Goal: Task Accomplishment & Management: Manage account settings

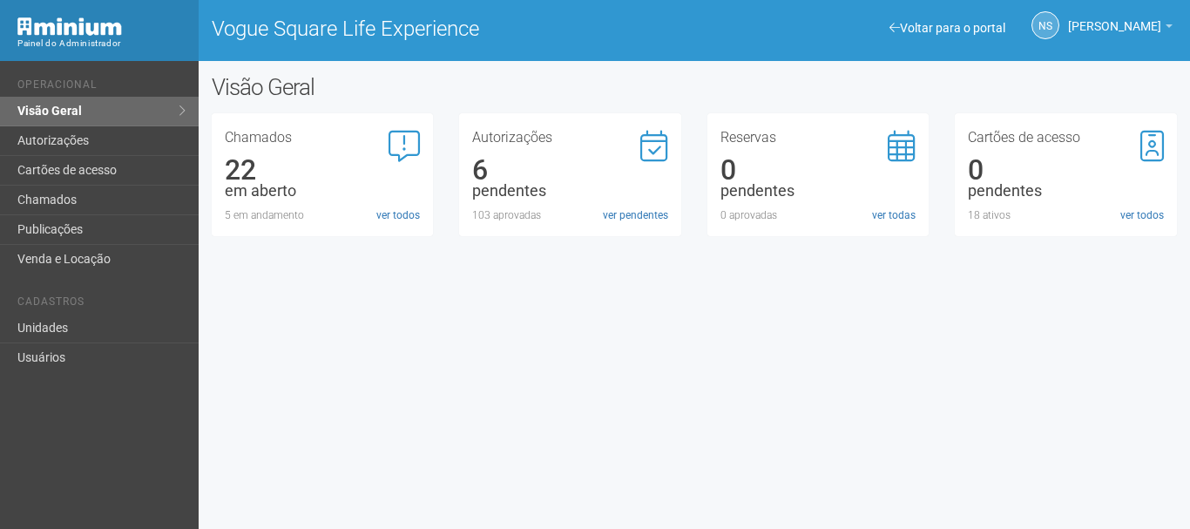
click at [572, 389] on div "Voltar para o portal Operacional Visão Geral Autorizações Cartões de acesso Cha…" at bounding box center [595, 295] width 1190 height 468
drag, startPoint x: 673, startPoint y: 254, endPoint x: 520, endPoint y: 323, distance: 167.3
click at [520, 323] on div "Voltar para o portal Operacional Visão Geral Autorizações Cartões de acesso Cha…" at bounding box center [595, 295] width 1190 height 468
click at [140, 120] on link "Visão Geral" at bounding box center [99, 112] width 199 height 30
click at [620, 213] on link "ver pendentes" at bounding box center [635, 215] width 65 height 16
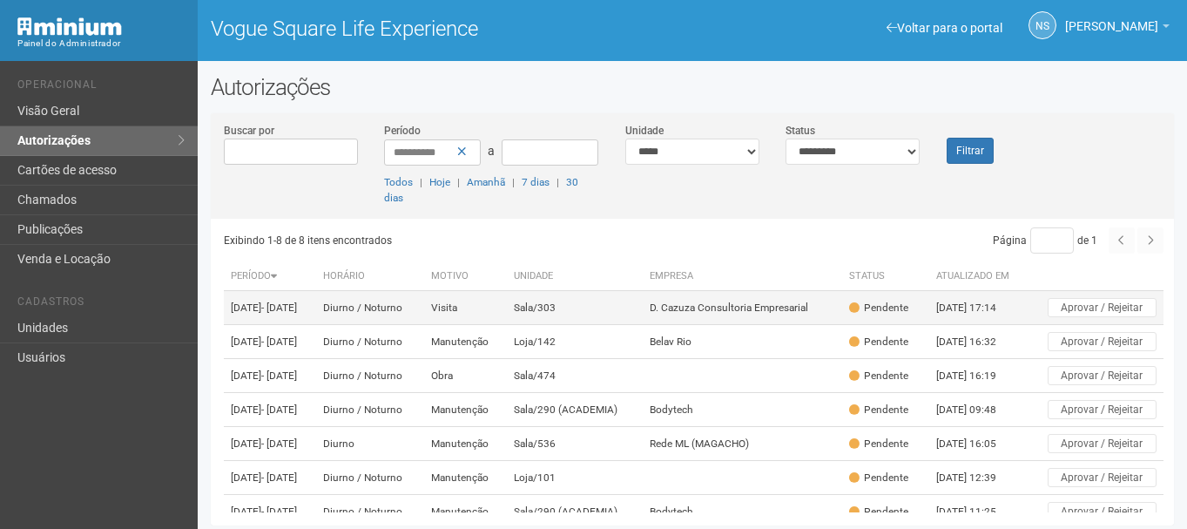
click at [668, 311] on td "D. Cazuza Consultoria Empresarial" at bounding box center [742, 308] width 199 height 34
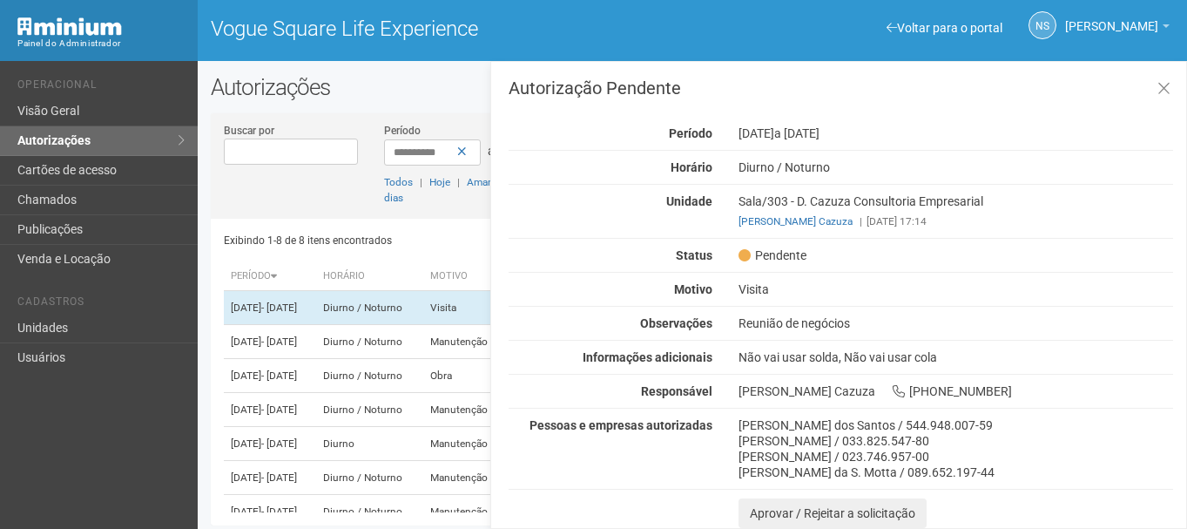
scroll to position [4, 0]
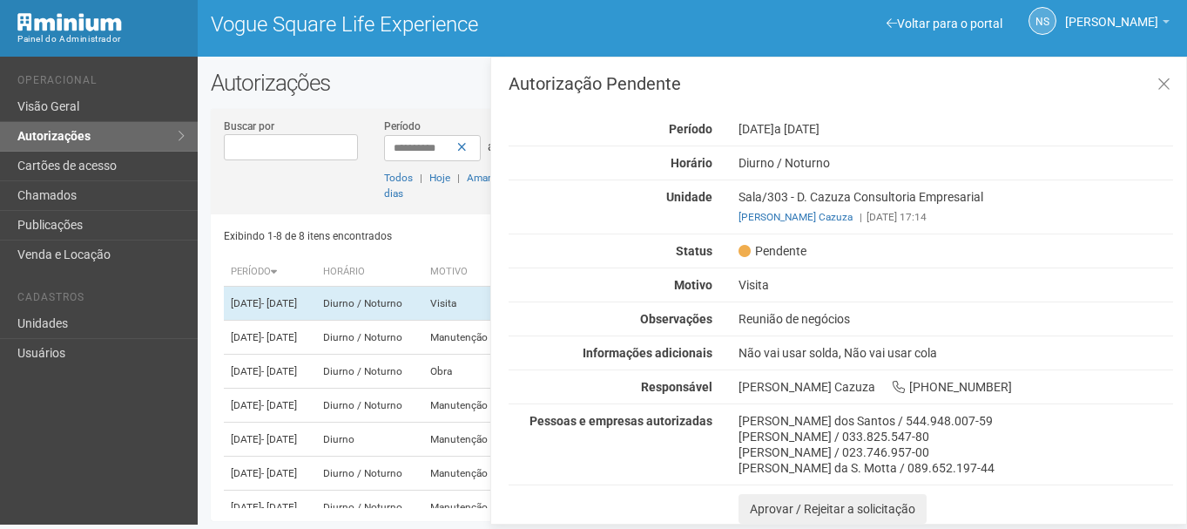
click at [832, 462] on div "[PERSON_NAME] da S. Motta / 089.652.197-44" at bounding box center [956, 468] width 435 height 16
click at [774, 362] on div "Autorização Pendente Período [DATE] a [DATE] [GEOGRAPHIC_DATA] [GEOGRAPHIC_DATA…" at bounding box center [841, 299] width 665 height 449
click at [774, 356] on div "Não vai usar solda, Não vai usar cola" at bounding box center [956, 353] width 461 height 16
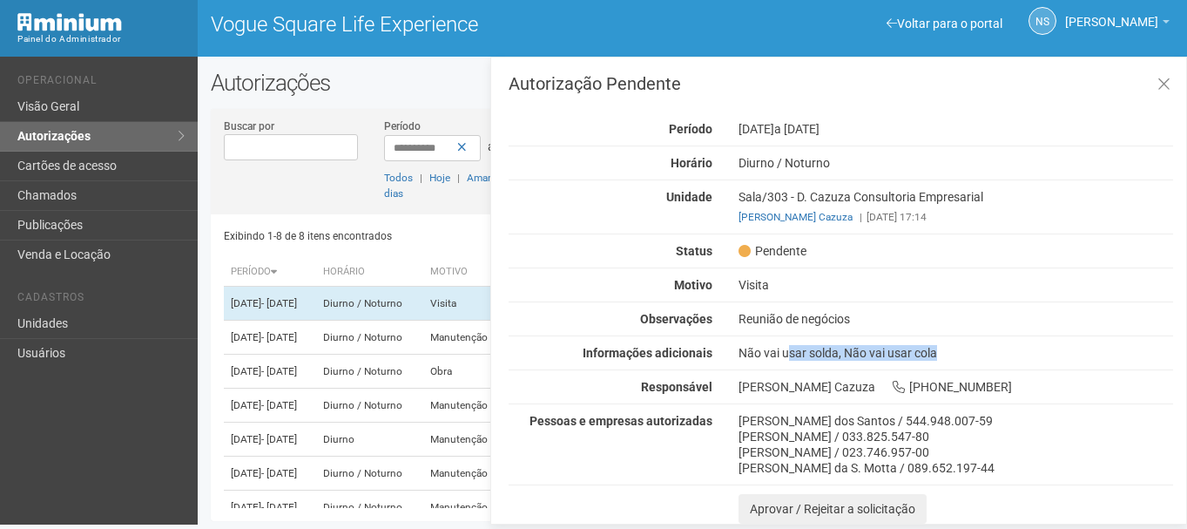
click at [774, 356] on div "Não vai usar solda, Não vai usar cola" at bounding box center [956, 353] width 461 height 16
drag, startPoint x: 731, startPoint y: 382, endPoint x: 871, endPoint y: 379, distance: 140.3
click at [871, 379] on div "[PERSON_NAME] [PHONE_NUMBER]" at bounding box center [956, 387] width 461 height 16
click at [861, 185] on div "Autorização Pendente Período [DATE] a [DATE] [GEOGRAPHIC_DATA] [GEOGRAPHIC_DATA…" at bounding box center [841, 299] width 665 height 449
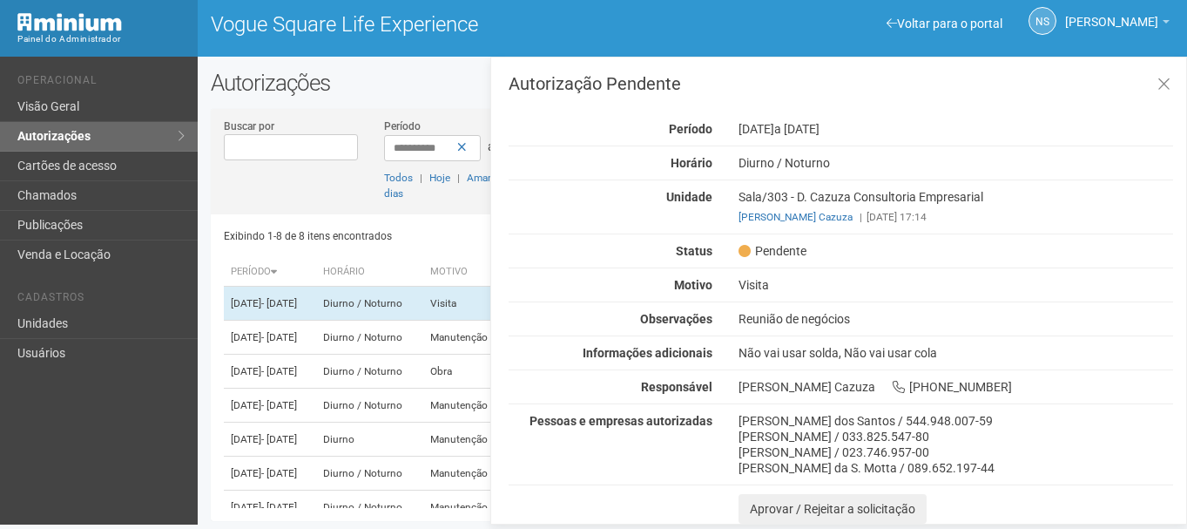
click at [859, 190] on div "Sala/303 - D. Cazuza Consultoria Empresarial [PERSON_NAME] | [DATE] 17:14" at bounding box center [956, 207] width 461 height 36
click at [1106, 303] on div "Autorização Pendente Período [DATE] a [DATE] [GEOGRAPHIC_DATA] [GEOGRAPHIC_DATA…" at bounding box center [841, 299] width 665 height 449
click at [734, 418] on div "[PERSON_NAME] [PERSON_NAME] / 544.948.007-59 [PERSON_NAME] / 033.825.547-80 [PE…" at bounding box center [956, 444] width 461 height 63
click at [735, 417] on div "[PERSON_NAME] [PERSON_NAME] / 544.948.007-59 [PERSON_NAME] / 033.825.547-80 [PE…" at bounding box center [956, 444] width 461 height 63
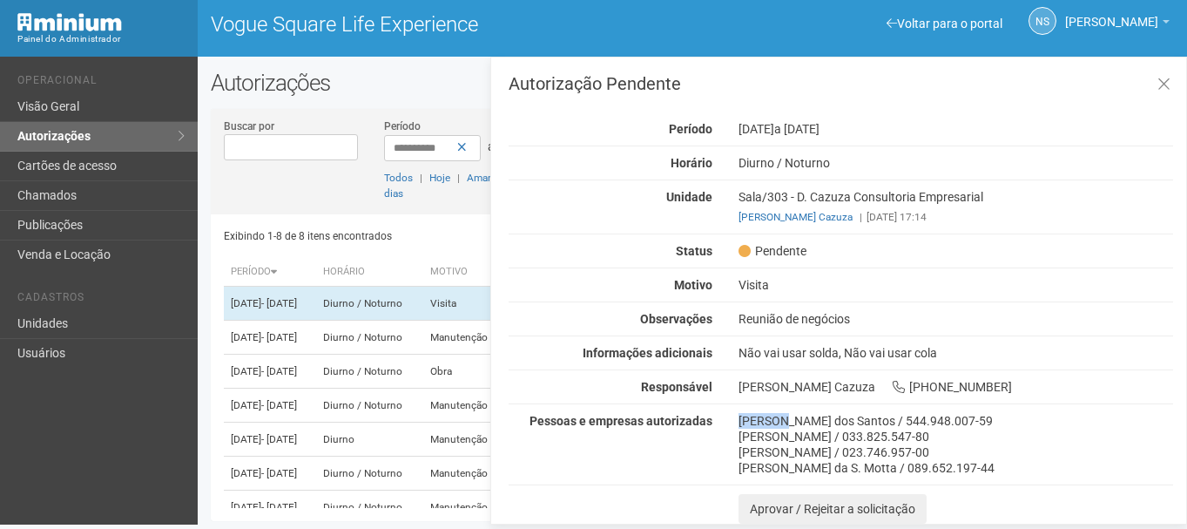
click at [735, 417] on div "[PERSON_NAME] [PERSON_NAME] / 544.948.007-59 [PERSON_NAME] / 033.825.547-80 [PE…" at bounding box center [956, 444] width 461 height 63
click at [736, 417] on div "[PERSON_NAME] [PERSON_NAME] / 544.948.007-59 [PERSON_NAME] / 033.825.547-80 [PE…" at bounding box center [956, 444] width 461 height 63
click at [759, 439] on div "[PERSON_NAME] / 033.825.547-80" at bounding box center [956, 437] width 435 height 16
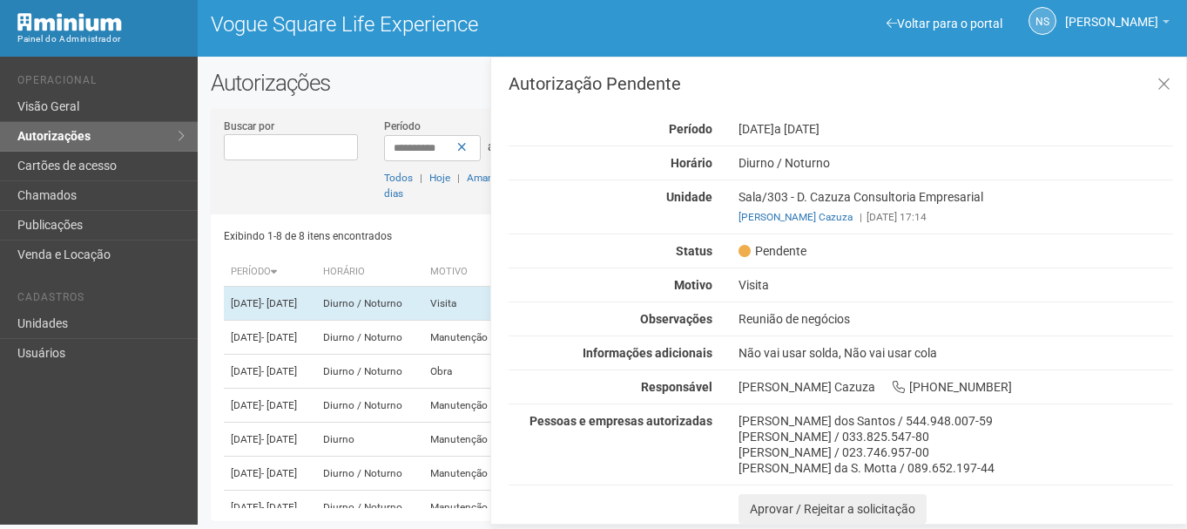
click at [749, 417] on div "[PERSON_NAME] dos Santos / 544.948.007-59" at bounding box center [956, 421] width 435 height 16
click at [774, 472] on div "[PERSON_NAME] da S. Motta / 089.652.197-44" at bounding box center [956, 468] width 435 height 16
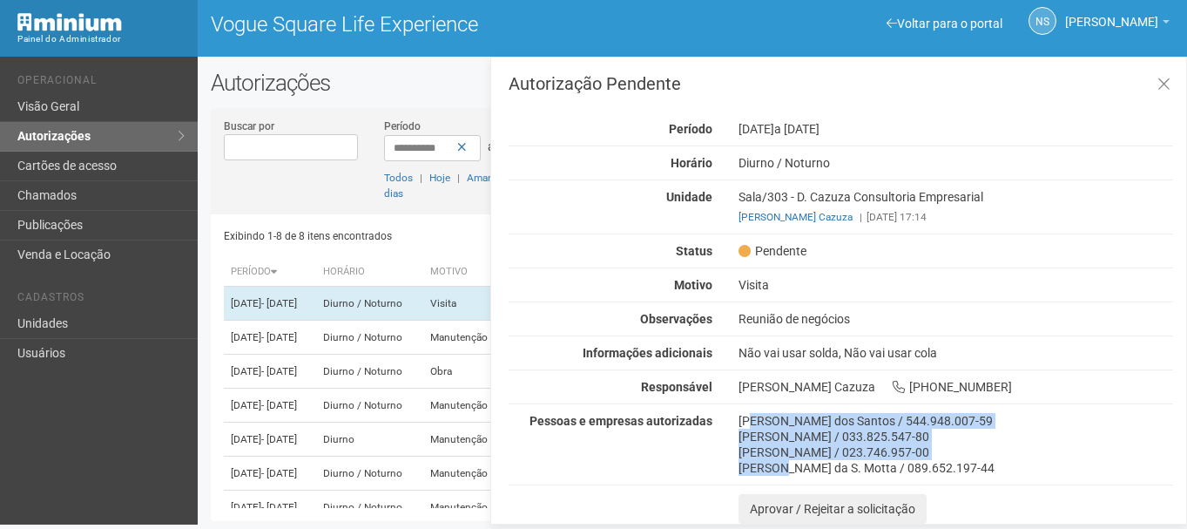
drag, startPoint x: 776, startPoint y: 470, endPoint x: 754, endPoint y: 409, distance: 65.6
click at [754, 409] on div "Autorização Pendente Período [DATE] a [DATE] [GEOGRAPHIC_DATA] [GEOGRAPHIC_DATA…" at bounding box center [841, 299] width 665 height 449
drag, startPoint x: 735, startPoint y: 414, endPoint x: 987, endPoint y: 507, distance: 268.5
click at [987, 507] on div "Autorização Pendente Período [DATE] a [DATE] [GEOGRAPHIC_DATA] [GEOGRAPHIC_DATA…" at bounding box center [841, 299] width 665 height 449
click at [1042, 472] on div "[PERSON_NAME] da S. Motta / 089.652.197-44" at bounding box center [956, 468] width 435 height 16
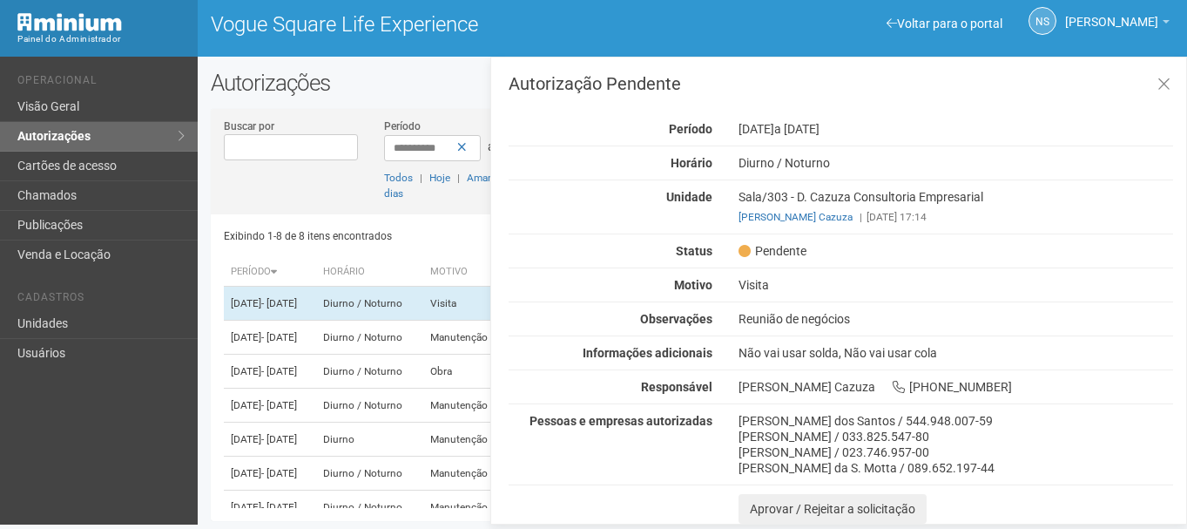
click at [896, 345] on div "Não vai usar solda, Não vai usar cola" at bounding box center [956, 353] width 461 height 16
click at [556, 88] on h3 "Autorização Pendente" at bounding box center [841, 83] width 665 height 17
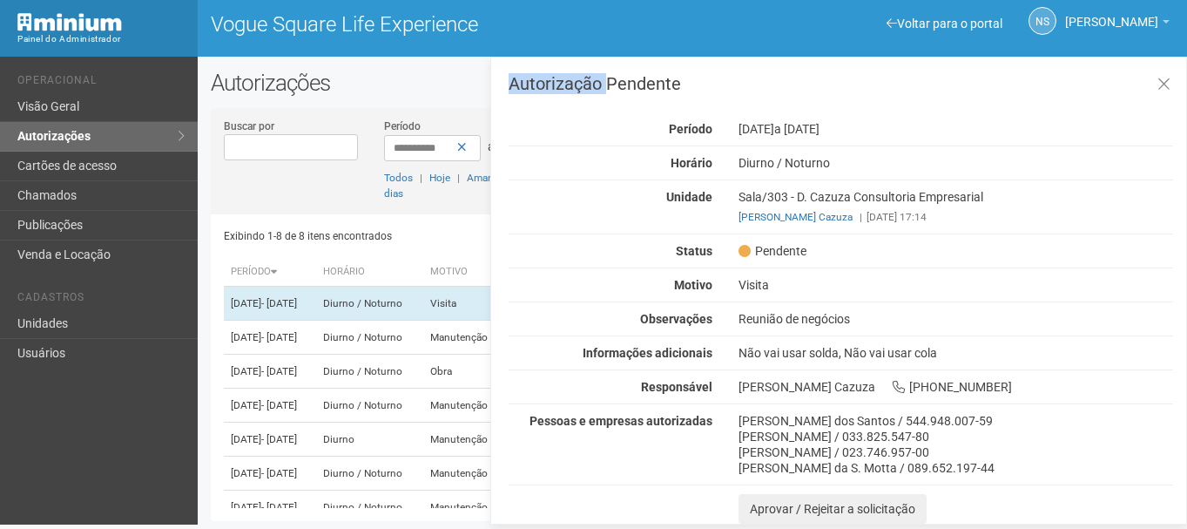
click at [556, 88] on h3 "Autorização Pendente" at bounding box center [841, 83] width 665 height 17
click at [538, 164] on div "Horário" at bounding box center [611, 163] width 230 height 16
click at [581, 252] on div "Status" at bounding box center [611, 251] width 230 height 16
click at [750, 423] on div "[PERSON_NAME] dos Santos / 544.948.007-59" at bounding box center [956, 421] width 435 height 16
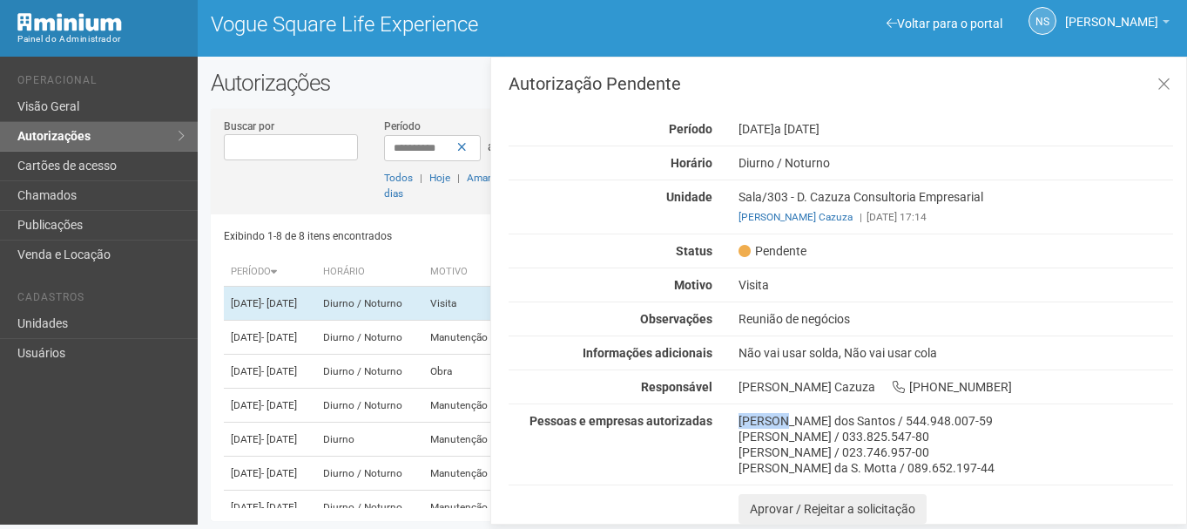
click at [750, 423] on div "[PERSON_NAME] dos Santos / 544.948.007-59" at bounding box center [956, 421] width 435 height 16
click at [757, 449] on div "[PERSON_NAME] / 023.746.957-00" at bounding box center [956, 452] width 435 height 16
click at [547, 295] on div "Autorização Pendente Período [DATE] a [DATE] [GEOGRAPHIC_DATA] [GEOGRAPHIC_DATA…" at bounding box center [841, 299] width 665 height 449
click at [539, 287] on div "Motivo" at bounding box center [611, 285] width 230 height 16
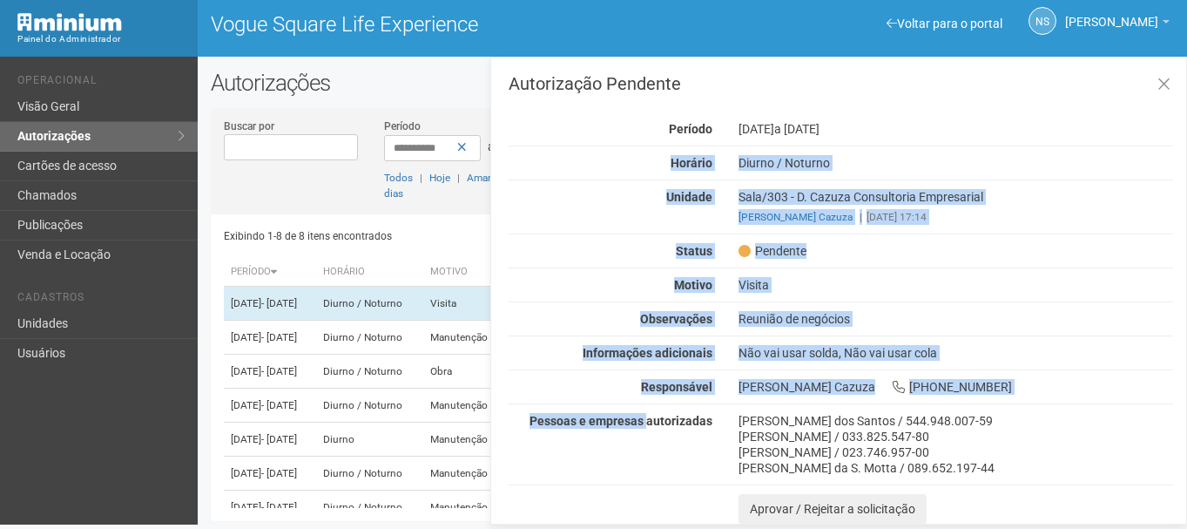
drag, startPoint x: 646, startPoint y: 159, endPoint x: 650, endPoint y: 423, distance: 264.9
click at [650, 423] on div "Autorização Pendente Período [DATE] a [DATE] [GEOGRAPHIC_DATA] [GEOGRAPHIC_DATA…" at bounding box center [841, 299] width 665 height 449
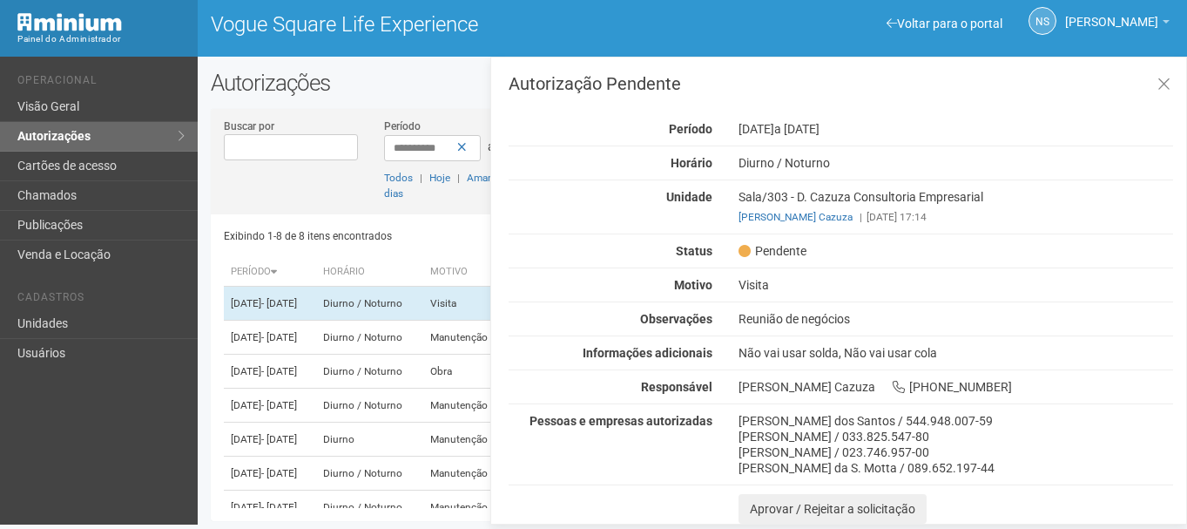
click at [665, 423] on strong "Pessoas e empresas autorizadas" at bounding box center [621, 421] width 183 height 14
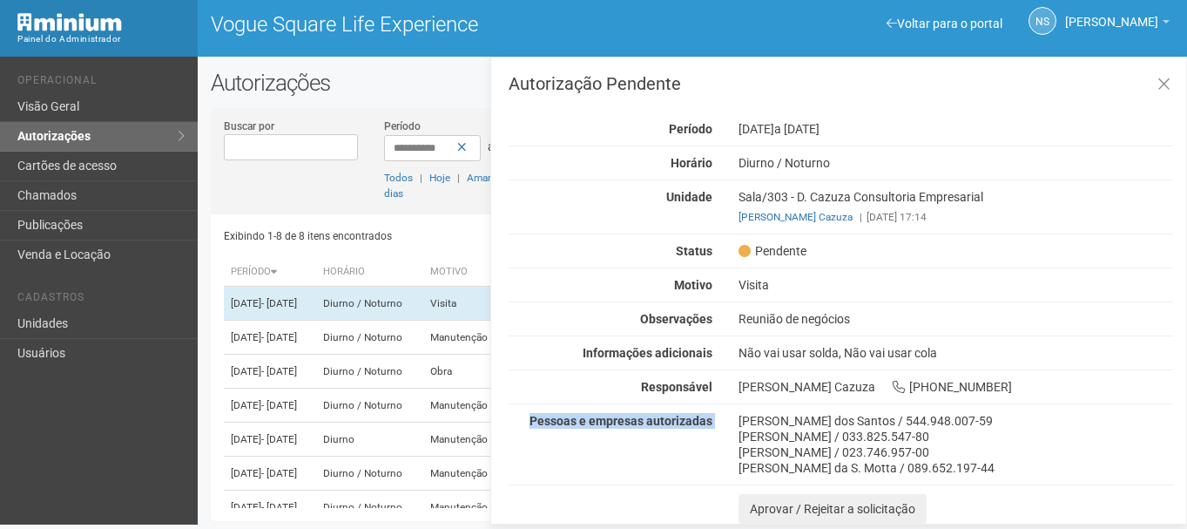
drag, startPoint x: 996, startPoint y: 470, endPoint x: 729, endPoint y: 396, distance: 276.4
click at [732, 401] on div "Autorização Pendente Período [DATE] a [DATE] [GEOGRAPHIC_DATA] [GEOGRAPHIC_DATA…" at bounding box center [841, 299] width 665 height 449
click at [774, 168] on div "Diurno / Noturno" at bounding box center [956, 163] width 461 height 16
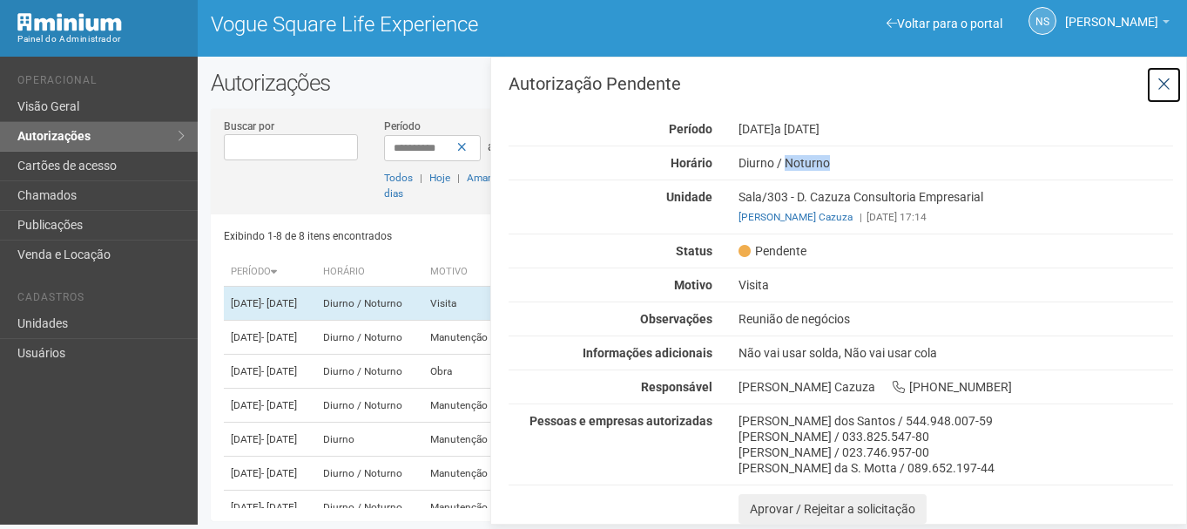
click at [1160, 82] on icon at bounding box center [1164, 84] width 13 height 17
